Goal: Transaction & Acquisition: Purchase product/service

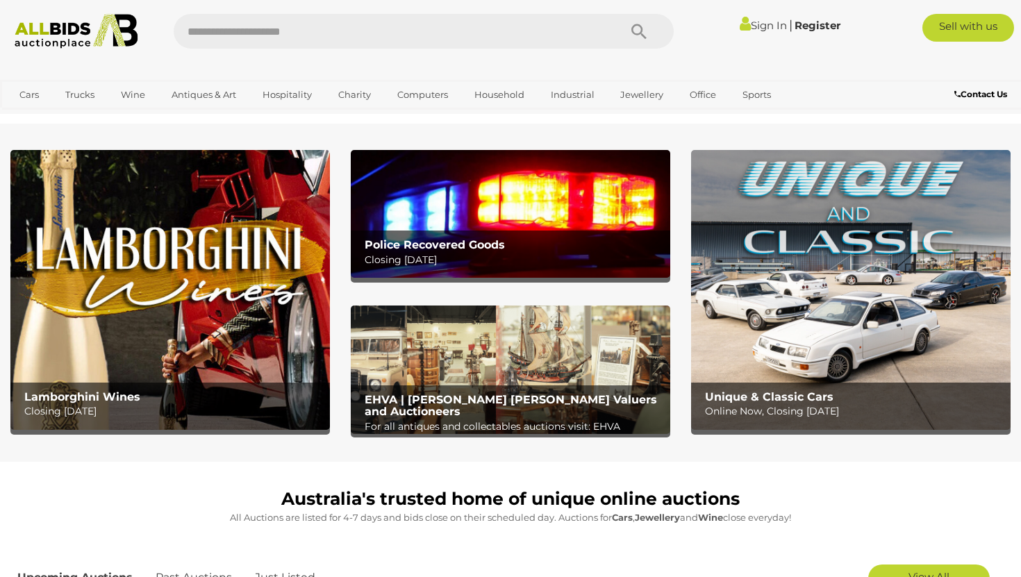
click at [463, 266] on p "Closing Tuesday 14th October" at bounding box center [514, 259] width 299 height 17
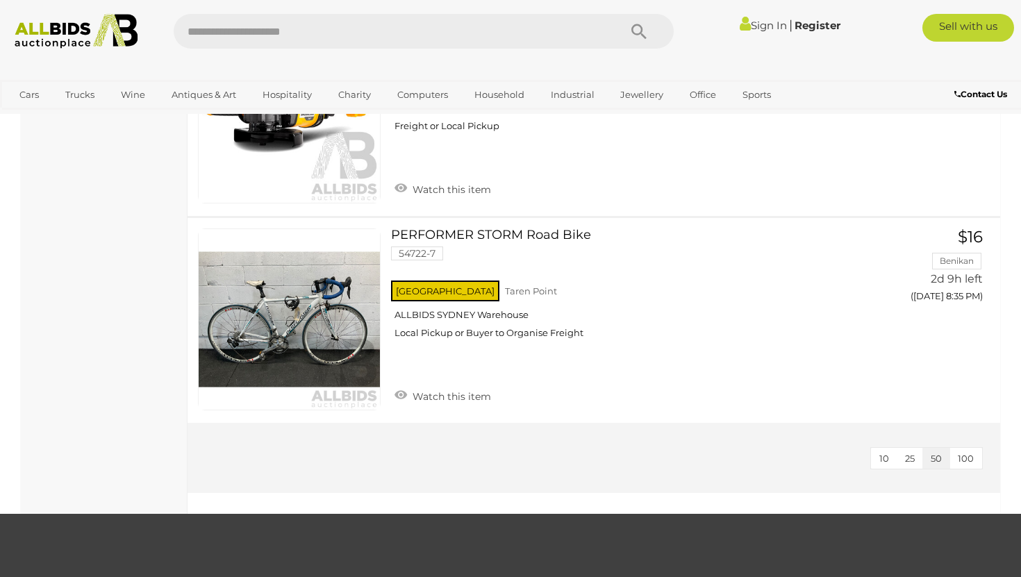
scroll to position [4484, 0]
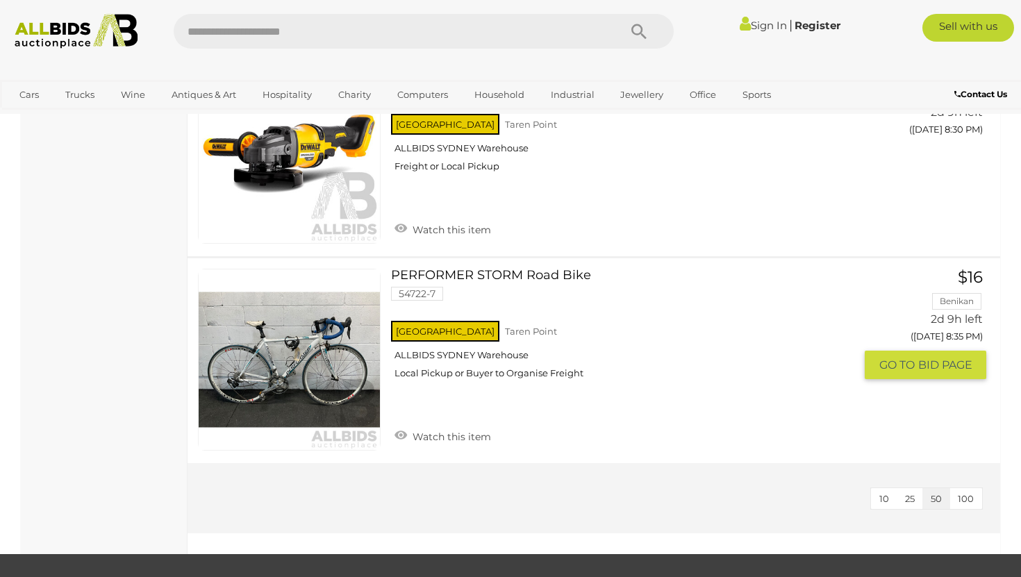
click at [217, 356] on link at bounding box center [289, 360] width 183 height 183
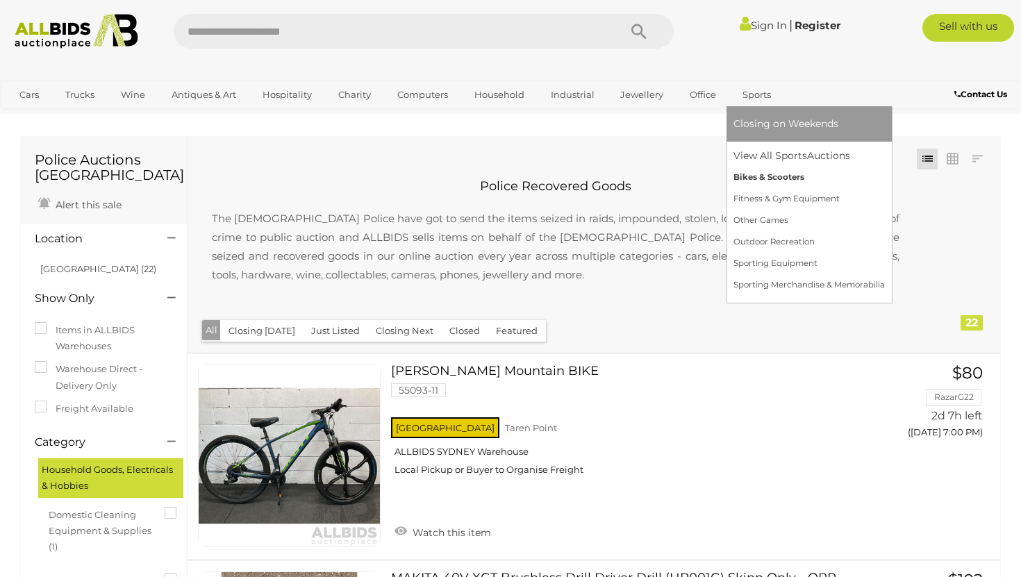
click at [745, 183] on link "Bikes & Scooters" at bounding box center [809, 178] width 151 height 22
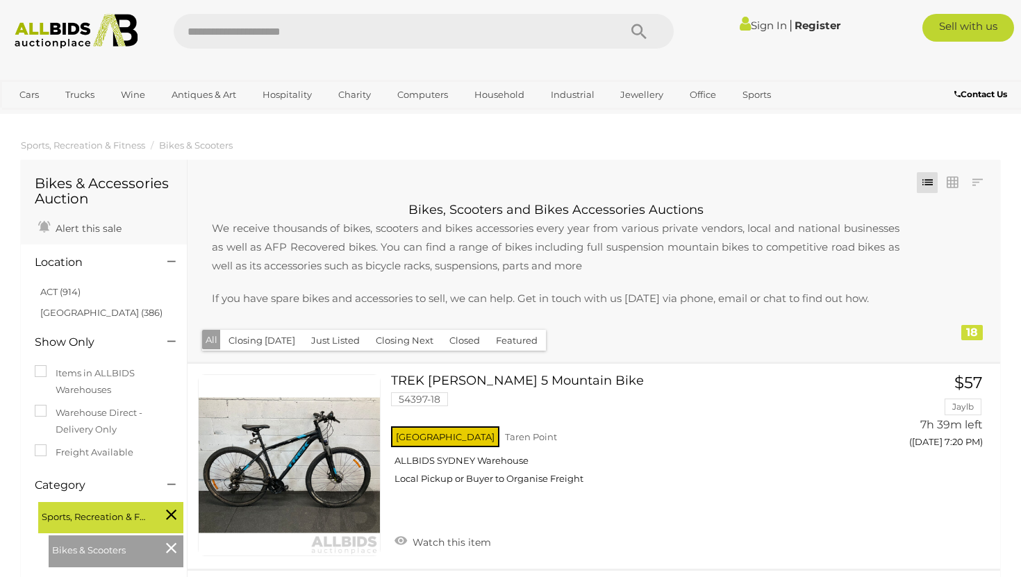
click at [65, 23] on img at bounding box center [77, 31] width 138 height 35
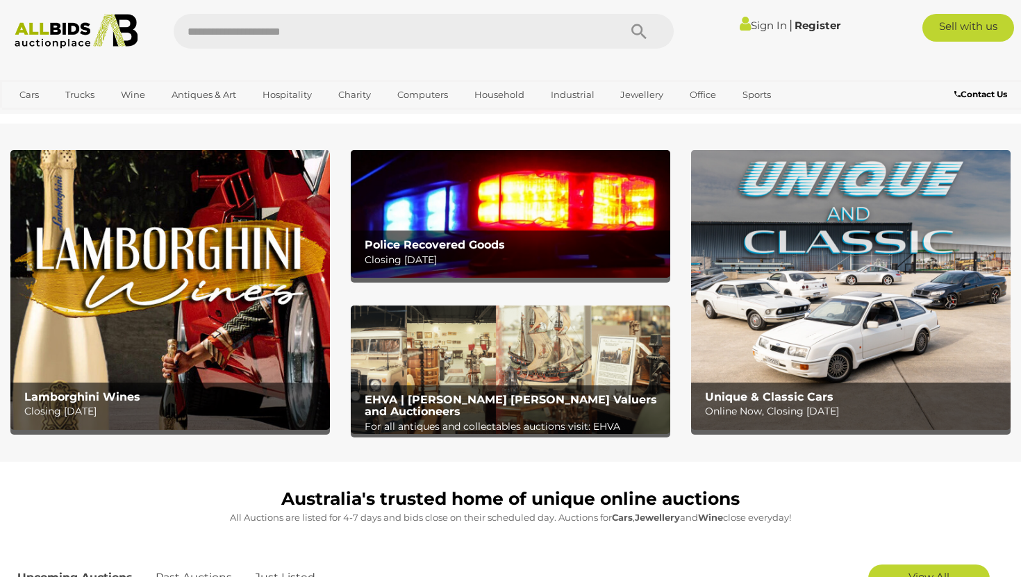
click at [629, 33] on button "Search" at bounding box center [638, 31] width 69 height 35
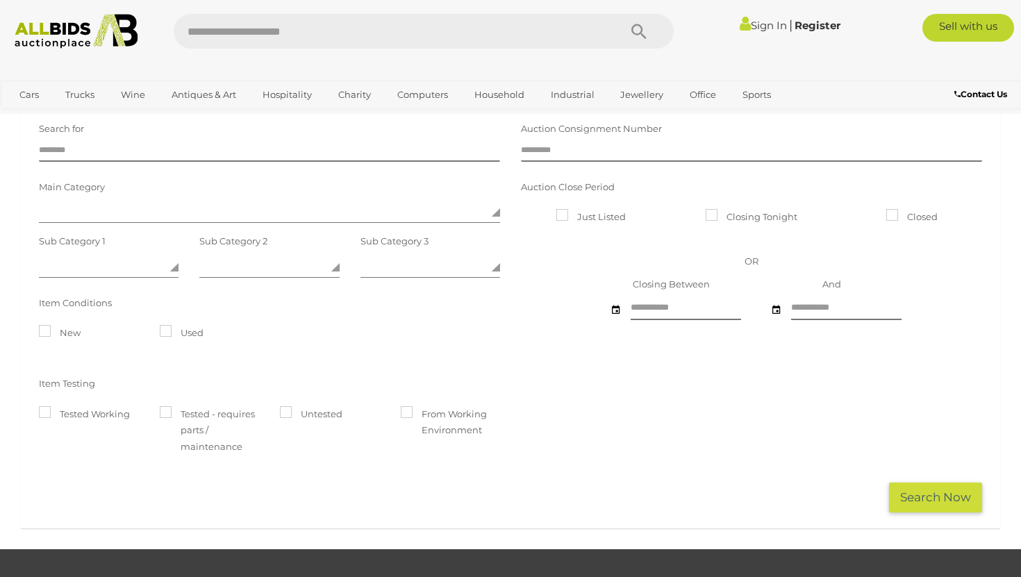
scroll to position [30, 0]
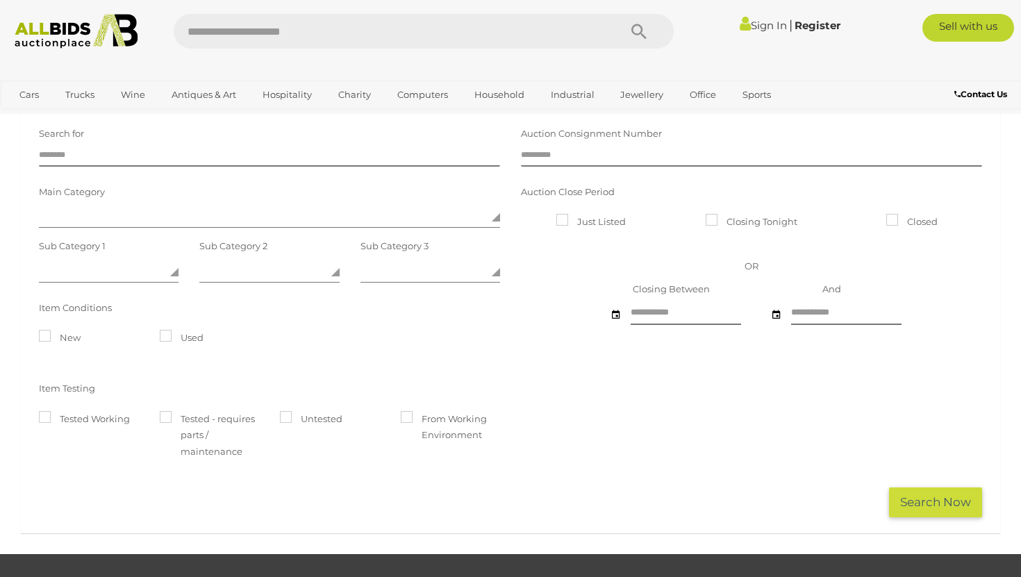
click at [933, 504] on button "Search Now" at bounding box center [935, 503] width 93 height 30
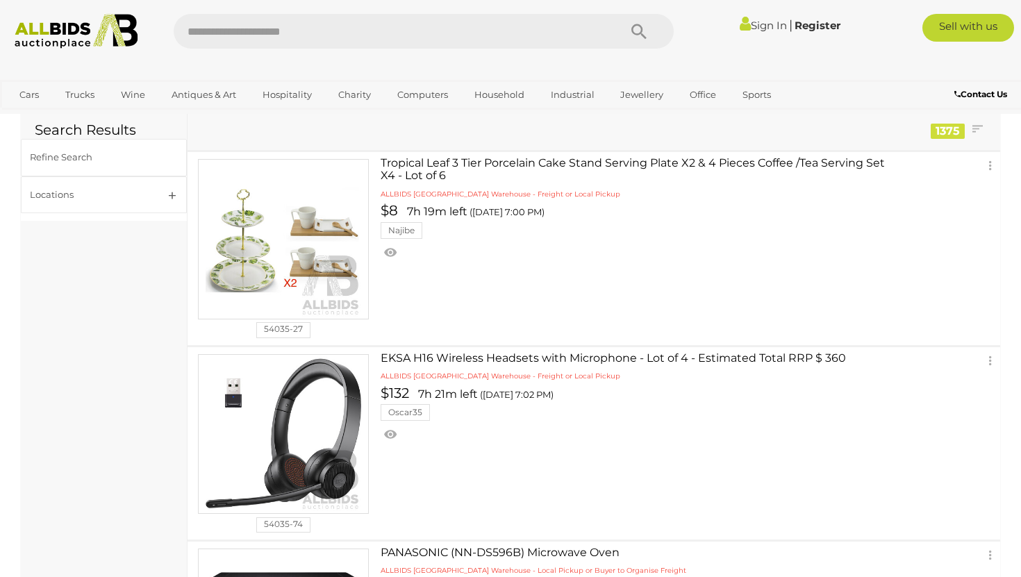
click at [960, 126] on div "1375" at bounding box center [948, 131] width 34 height 15
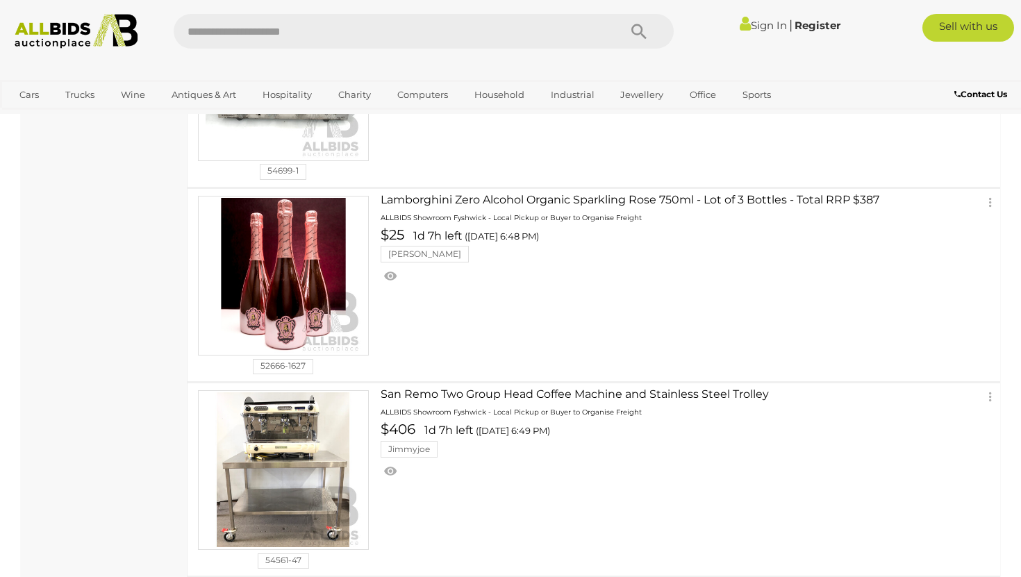
scroll to position [4661, 0]
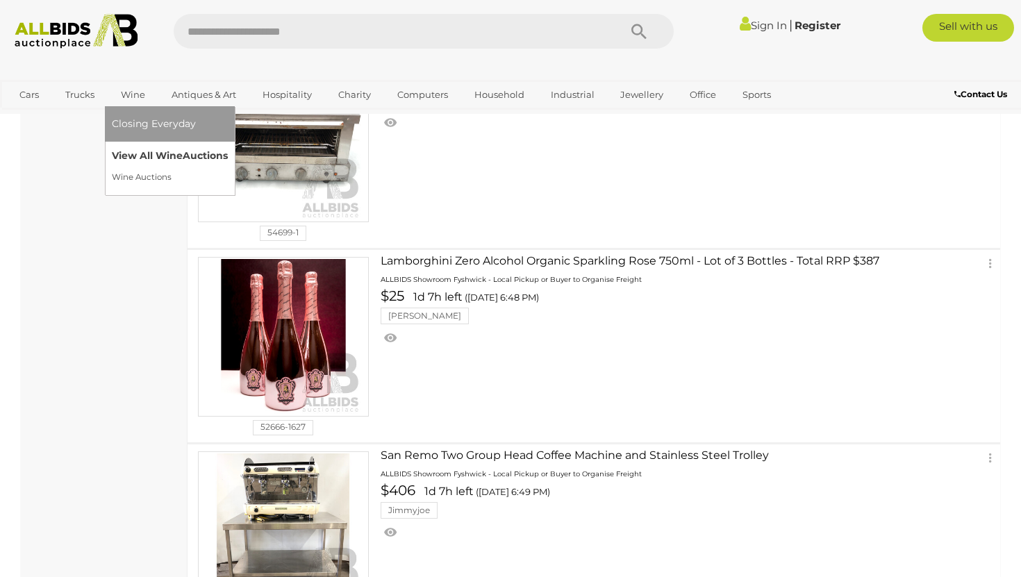
click at [139, 158] on link "View All Wine Auctions" at bounding box center [170, 156] width 116 height 22
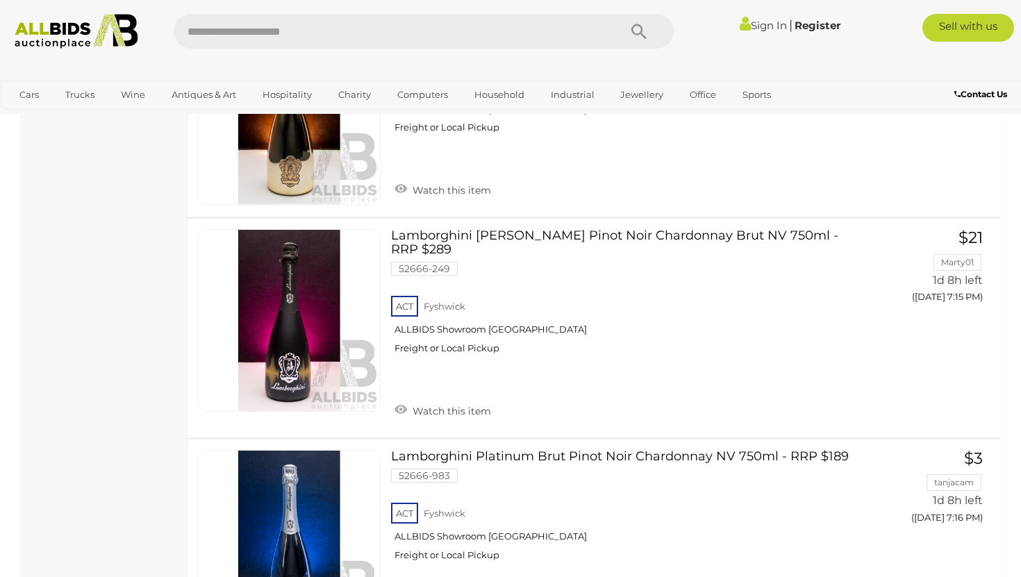
scroll to position [10910, 0]
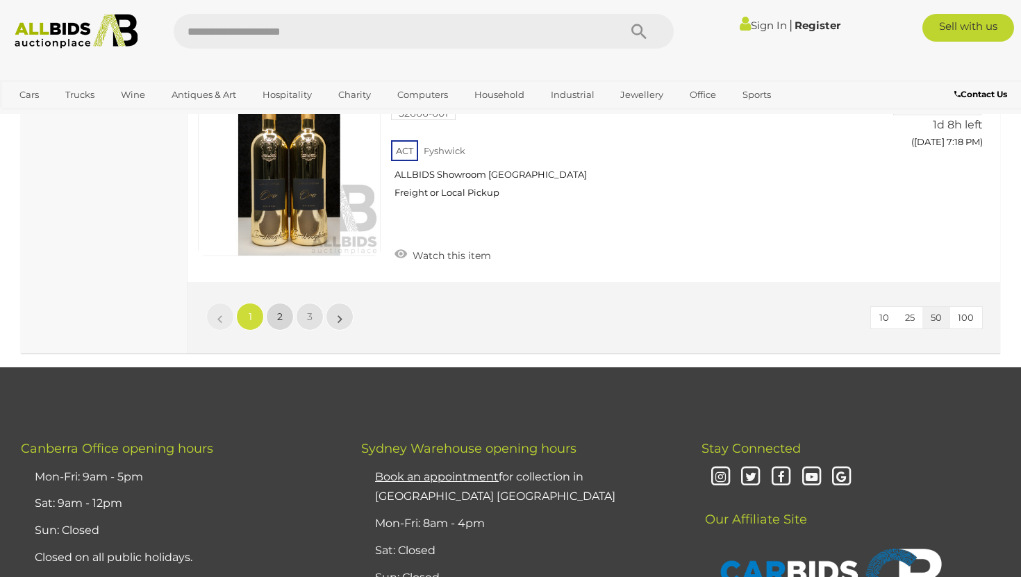
click at [287, 306] on link "2" at bounding box center [280, 317] width 28 height 28
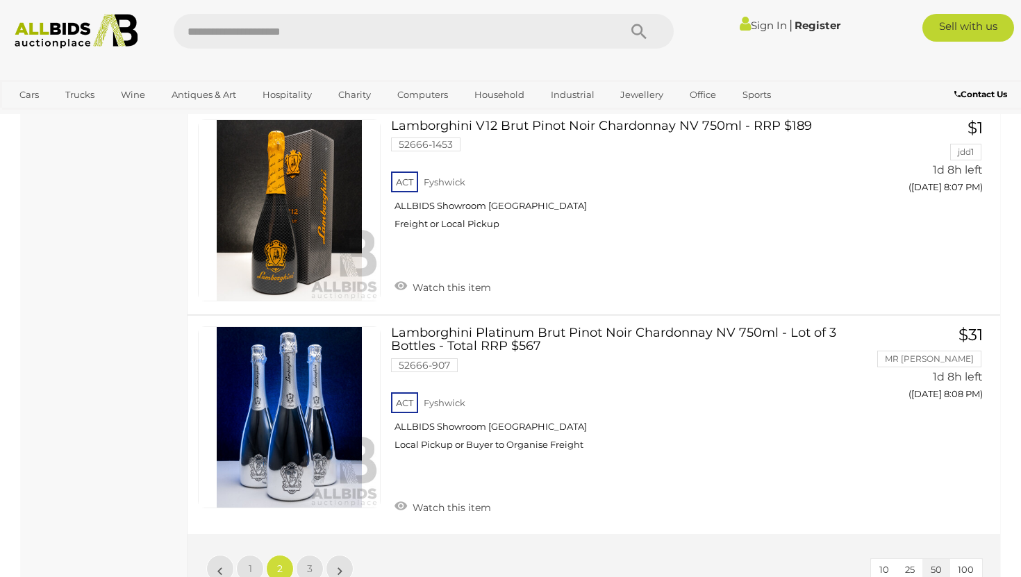
scroll to position [10846, 0]
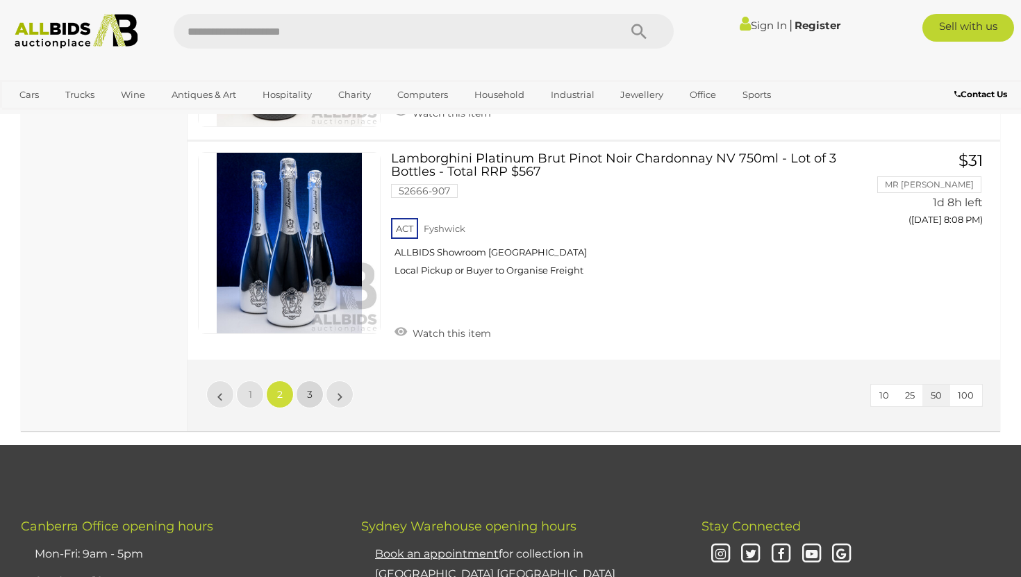
click at [308, 390] on link "3" at bounding box center [310, 395] width 28 height 28
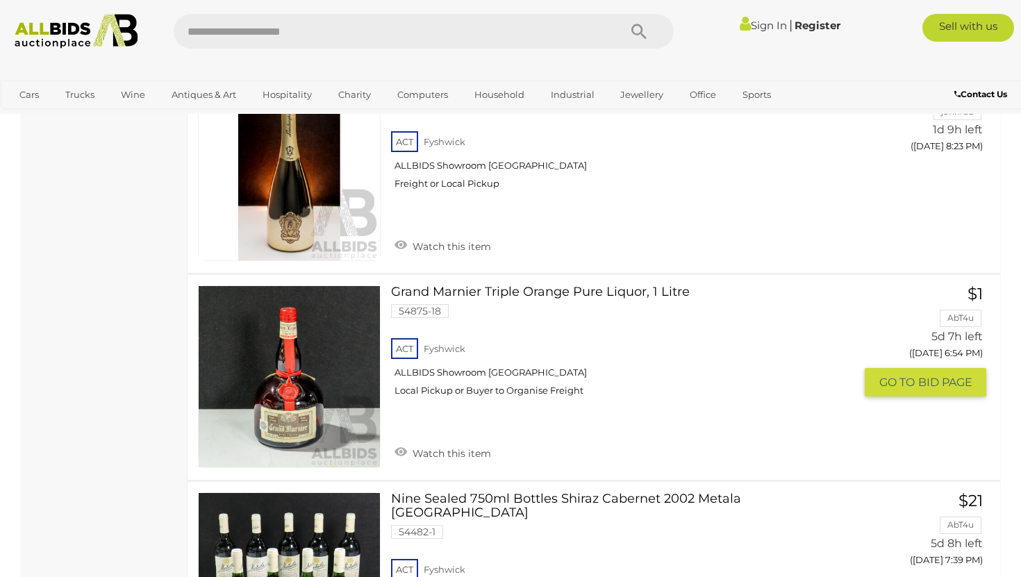
scroll to position [3550, 0]
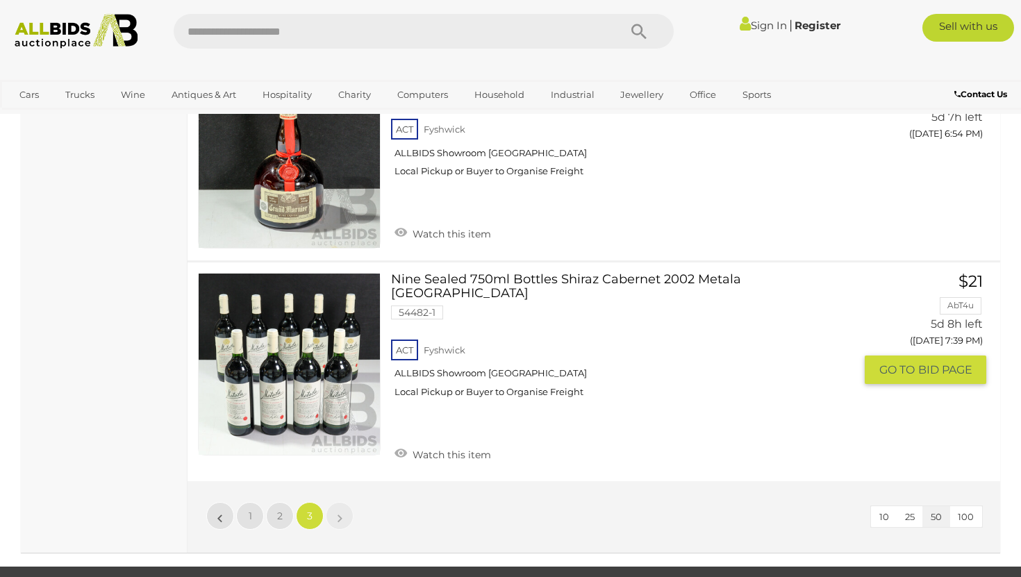
click at [515, 273] on link "Nine Sealed 750ml Bottles Shiraz Cabernet 2002 Metala Langhorne Creek 54482-1 A…" at bounding box center [629, 340] width 454 height 135
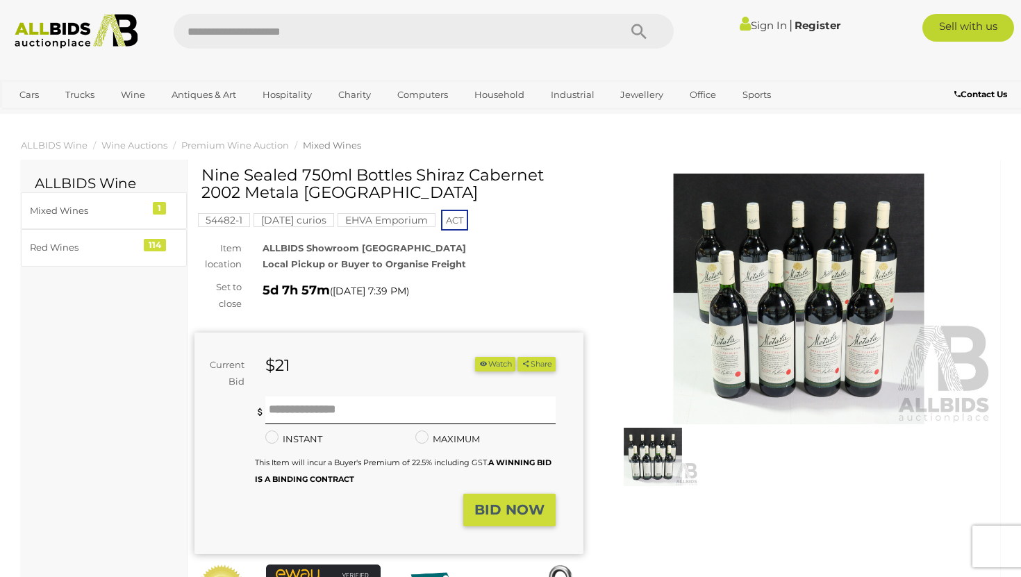
drag, startPoint x: 245, startPoint y: 192, endPoint x: 444, endPoint y: 194, distance: 198.7
click at [444, 194] on h1 "Nine Sealed 750ml Bottles Shiraz Cabernet 2002 Metala [GEOGRAPHIC_DATA]" at bounding box center [390, 184] width 379 height 35
copy h1 "Metala Langhorne Creek"
